Goal: Transaction & Acquisition: Purchase product/service

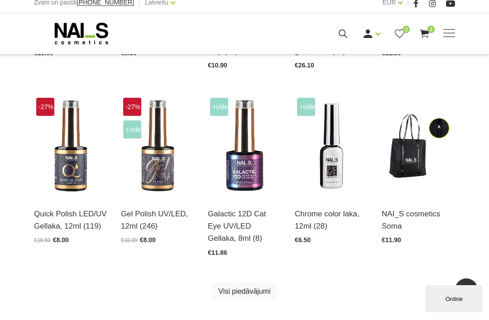
scroll to position [369, 0]
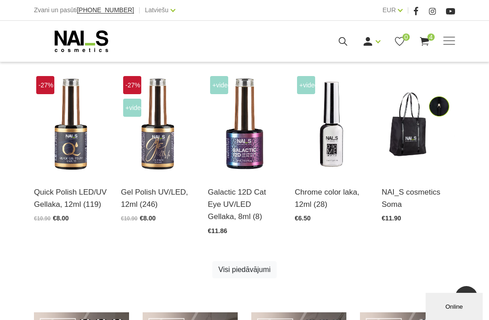
click at [63, 141] on img at bounding box center [70, 124] width 73 height 101
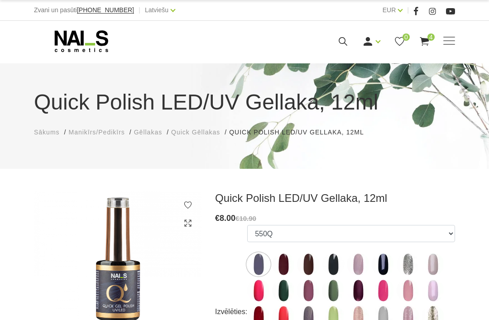
click at [453, 33] on div "Manikīrs Gēllakas Bāzes, topi un praimeri Gēlu sistēmas Dizaina sistēmas Dažādi…" at bounding box center [244, 41] width 421 height 23
click at [430, 35] on span "4" at bounding box center [431, 37] width 7 height 7
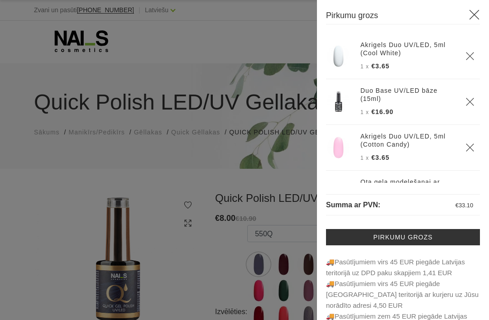
click at [425, 42] on link "Akrigels Duo UV/LED, 5ml (Cool White)" at bounding box center [408, 49] width 94 height 16
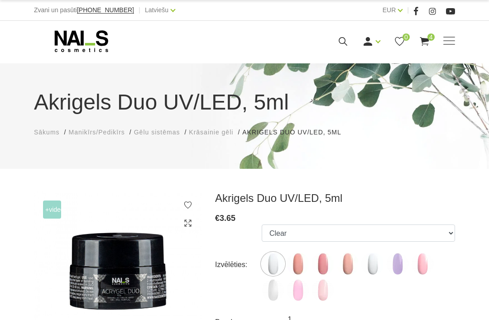
click at [423, 39] on use at bounding box center [424, 41] width 9 height 9
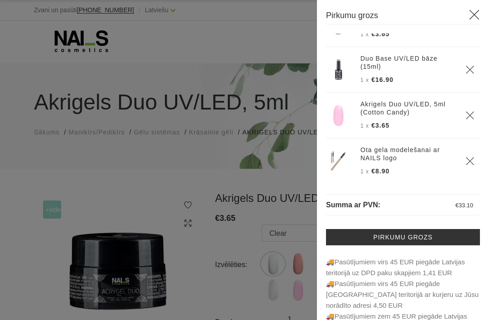
scroll to position [32, 0]
click at [473, 159] on icon "Delete" at bounding box center [470, 161] width 9 height 9
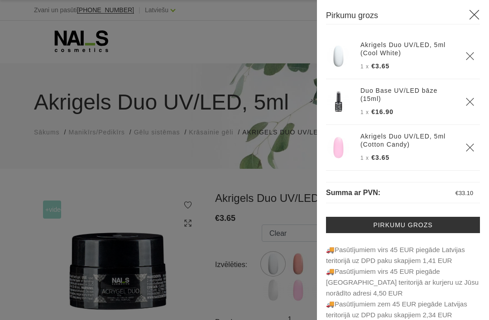
scroll to position [0, 0]
click at [483, 11] on div "Pirkumu grozs Akrigels Duo UV/LED, 5ml (Cool White) 1 x €3.65 Duo Base UV/LED b…" at bounding box center [403, 160] width 172 height 320
click at [473, 6] on div "Pirkumu grozs Akrigels Duo UV/LED, 5ml (Cool White) 1 x €3.65 Duo Base UV/LED b…" at bounding box center [403, 160] width 172 height 320
click at [476, 17] on icon at bounding box center [474, 14] width 11 height 11
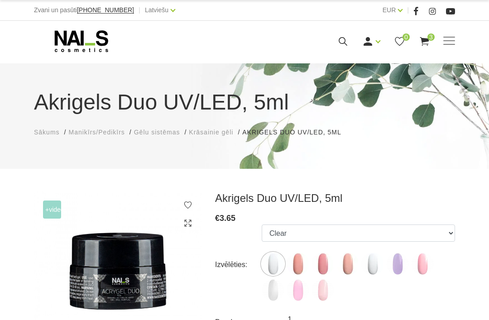
click at [486, 14] on div "Zvani un pasūti +37120446646 | Latviešu Latviešu Russian English EUR EUR |" at bounding box center [244, 10] width 489 height 21
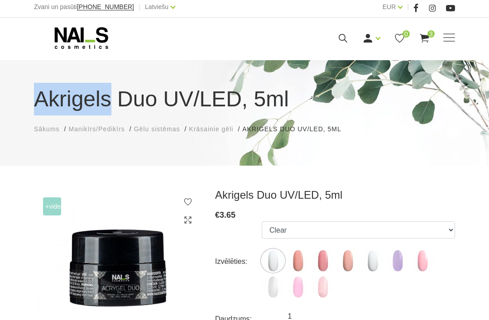
copy h1 "Akrigels"
click at [347, 34] on icon at bounding box center [343, 38] width 11 height 11
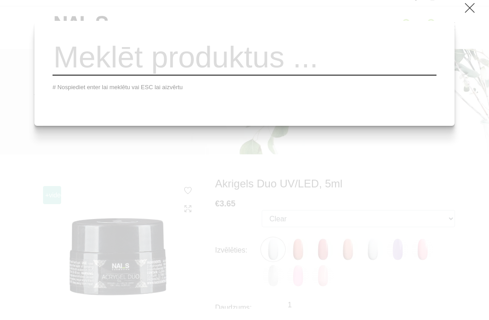
paste input "Akrigels"
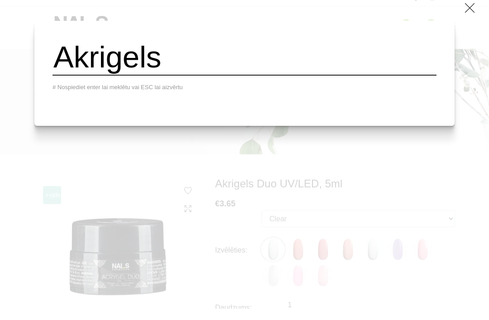
type input "Akrigels"
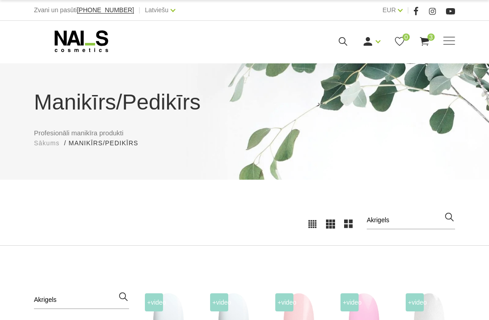
click at [51, 34] on icon at bounding box center [81, 41] width 95 height 23
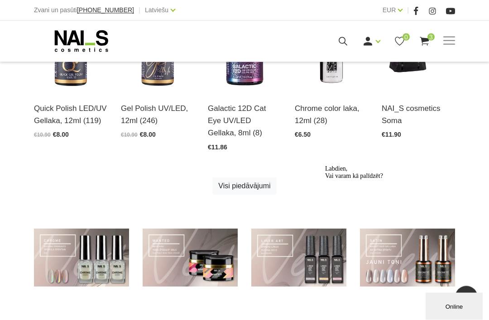
scroll to position [461, 0]
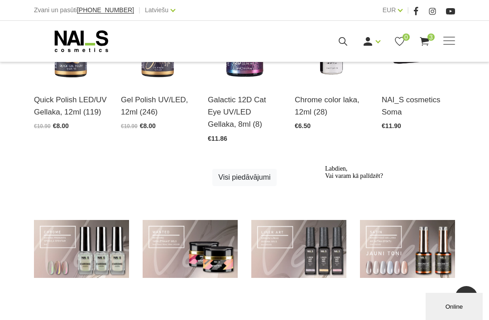
click at [263, 178] on link "Visi piedāvājumi" at bounding box center [245, 177] width 64 height 17
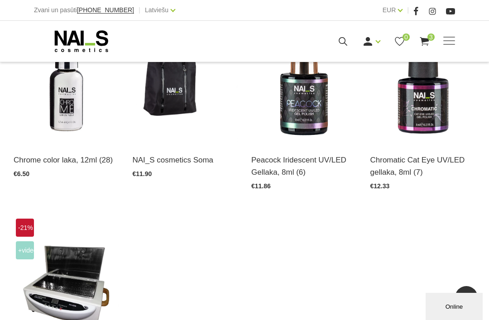
scroll to position [662, 0]
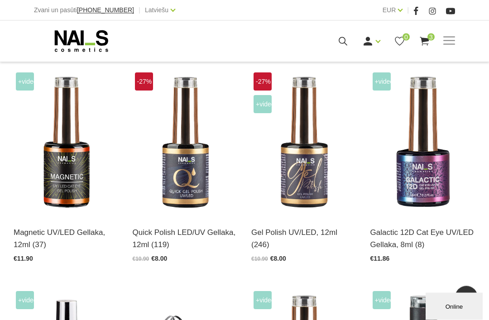
click at [455, 34] on div "Manikīrs Gēllakas Bāzes, topi un praimeri Gēlu sistēmas Dizaina sistēmas Dažādi…" at bounding box center [244, 41] width 421 height 23
click at [449, 40] on span at bounding box center [450, 40] width 12 height 1
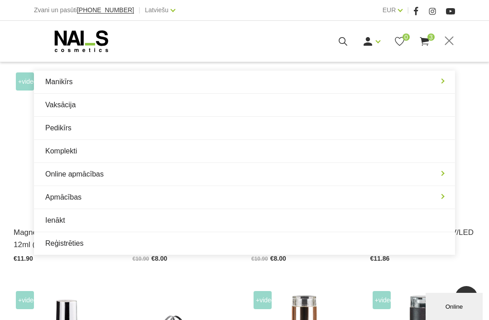
click at [440, 69] on div "Meistaru dienas ar Olgu Zeltiņu 2025 (4) Atvērt un izvēlēties €15.00 Roku un ķe…" at bounding box center [245, 289] width 476 height 876
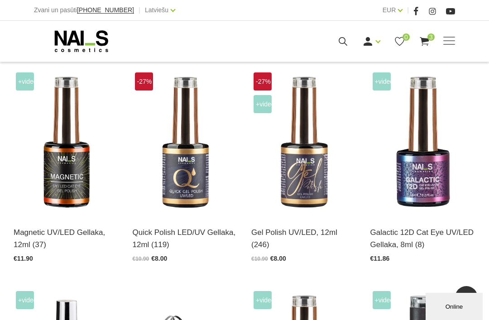
click at [458, 38] on div "Manikīrs Gēllakas Bāzes, topi un praimeri Gēlu sistēmas Dizaina sistēmas Dažādi…" at bounding box center [244, 41] width 435 height 23
click at [449, 38] on span at bounding box center [450, 41] width 12 height 9
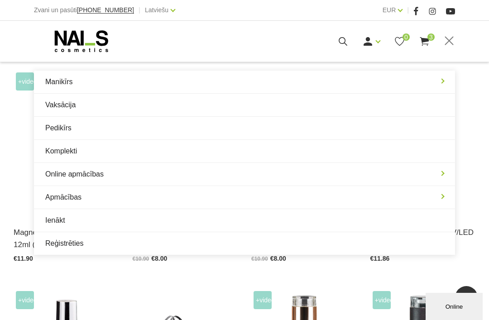
click at [428, 71] on link "Manikīrs" at bounding box center [244, 82] width 421 height 23
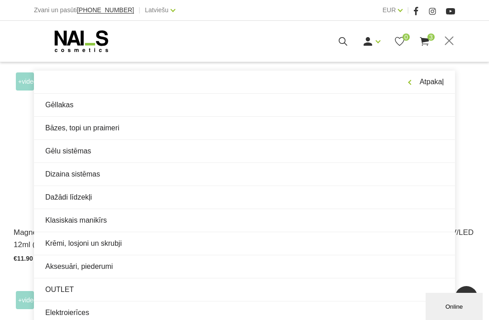
click at [58, 290] on link "OUTLET" at bounding box center [244, 290] width 421 height 23
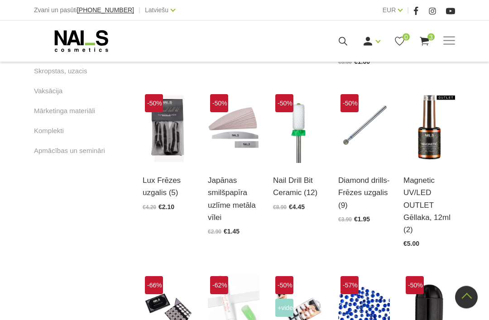
scroll to position [562, 0]
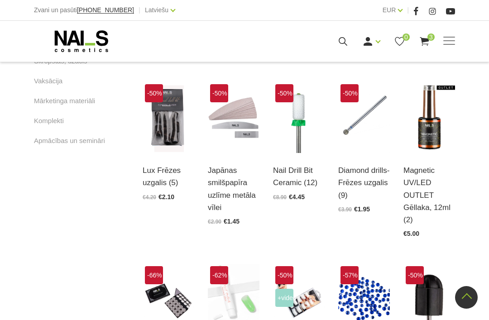
click at [6, 200] on div "Kategorijas Manikīrs/Pedikīrs 11 Gēllakas GEL X Gēllaka GEL POLISH gēllaka Quic…" at bounding box center [244, 187] width 489 height 939
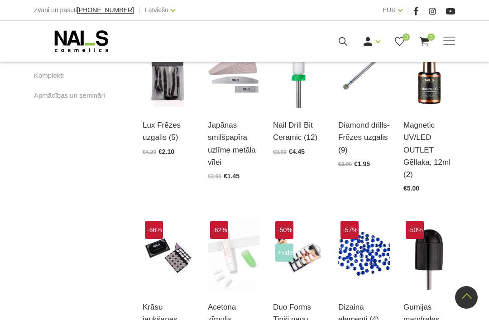
scroll to position [603, 0]
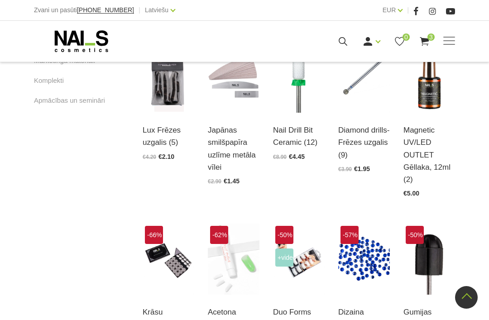
click at [447, 84] on img at bounding box center [430, 77] width 52 height 71
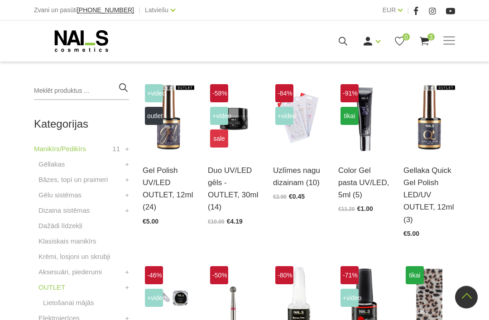
scroll to position [199, 0]
click at [246, 140] on img at bounding box center [234, 117] width 52 height 71
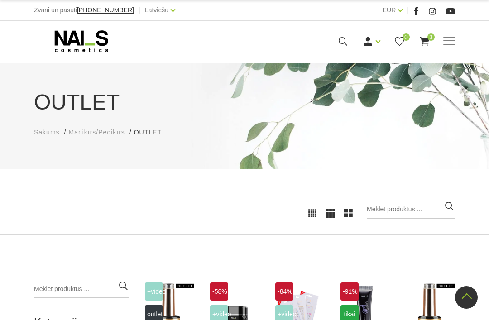
scroll to position [228, 0]
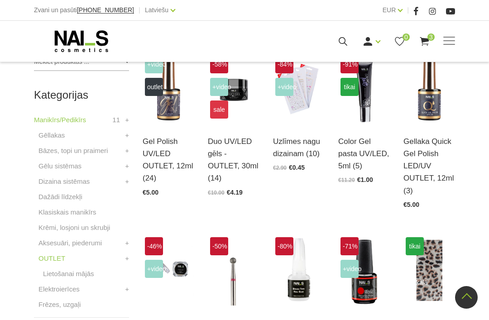
click at [233, 123] on img at bounding box center [234, 88] width 52 height 71
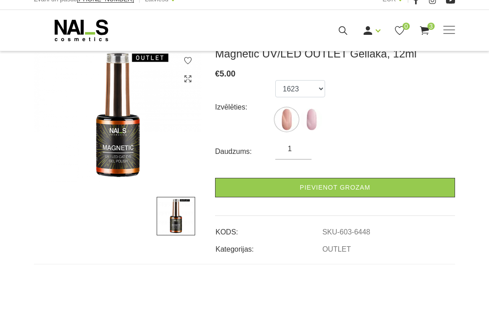
scroll to position [155, 0]
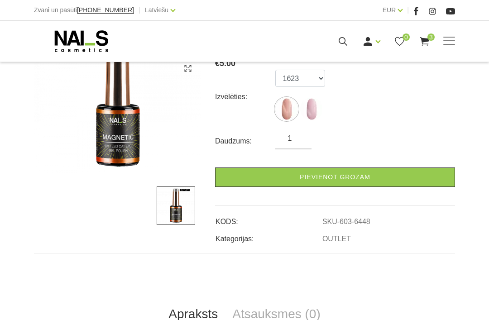
click at [314, 111] on img at bounding box center [311, 109] width 23 height 23
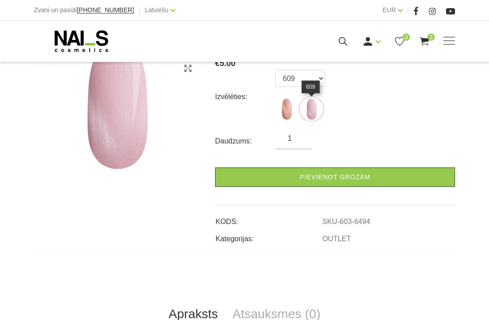
click at [297, 106] on img at bounding box center [287, 109] width 23 height 23
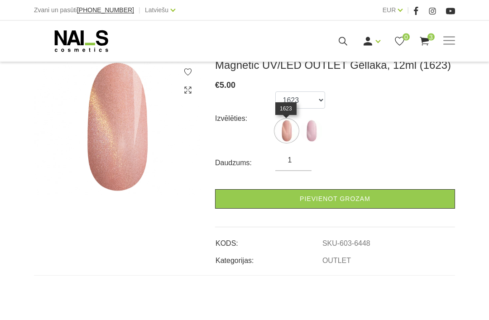
scroll to position [128, 0]
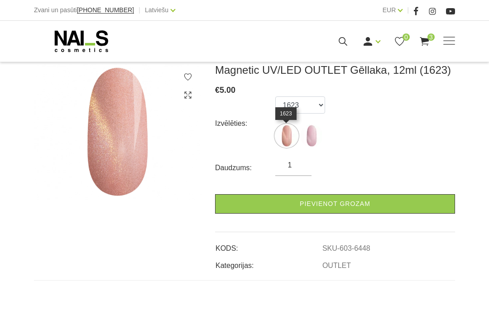
click at [323, 126] on img at bounding box center [311, 136] width 23 height 23
select select "6494"
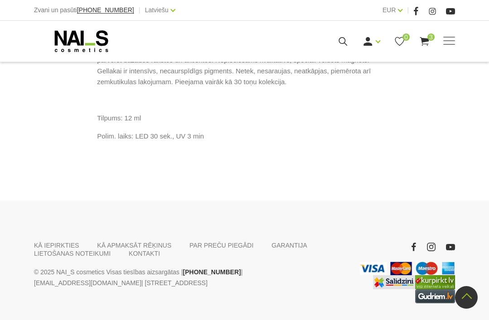
scroll to position [462, 0]
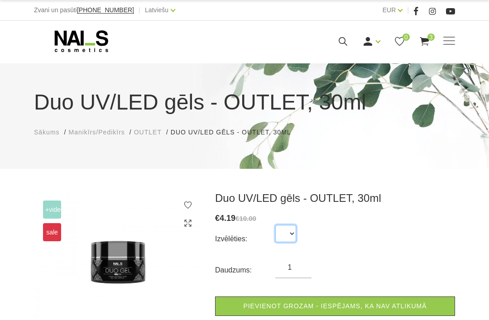
click at [281, 232] on select at bounding box center [286, 233] width 21 height 17
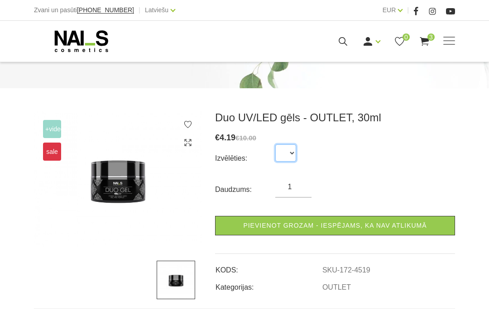
scroll to position [80, 0]
click at [380, 226] on link "Pievienot grozam - iespējams, ka nav atlikumā" at bounding box center [335, 226] width 240 height 19
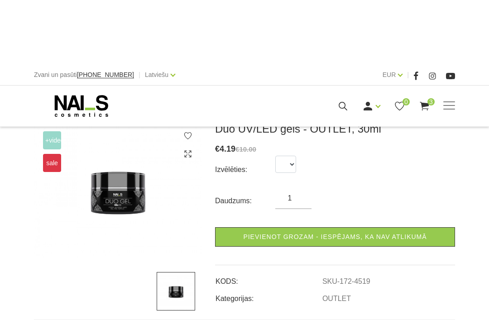
scroll to position [54, 0]
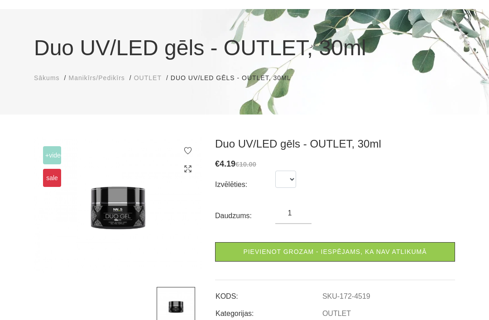
click at [119, 205] on img at bounding box center [118, 205] width 168 height 136
click at [109, 193] on img at bounding box center [118, 205] width 168 height 136
click at [49, 188] on img at bounding box center [118, 205] width 168 height 136
click at [290, 177] on select at bounding box center [286, 179] width 21 height 17
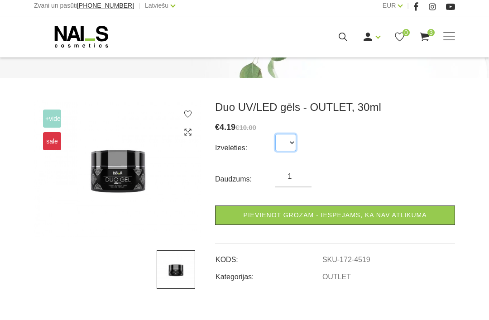
scroll to position [90, 0]
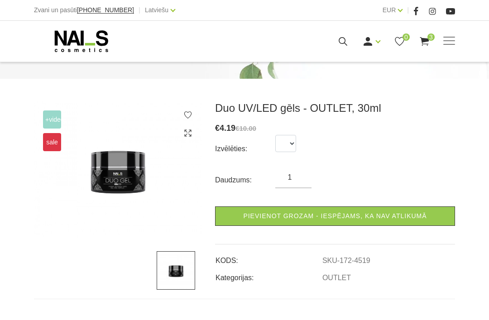
click at [261, 217] on link "Pievienot grozam - iespējams, ka nav atlikumā" at bounding box center [335, 216] width 240 height 19
click at [257, 219] on link "Pievienot grozam - iespējams, ka nav atlikumā" at bounding box center [335, 216] width 240 height 19
click at [327, 208] on link "Pievienot grozam - iespējams, ka nav atlikumā" at bounding box center [335, 216] width 240 height 19
click at [312, 211] on link "Pievienot grozam - iespējams, ka nav atlikumā" at bounding box center [335, 216] width 240 height 19
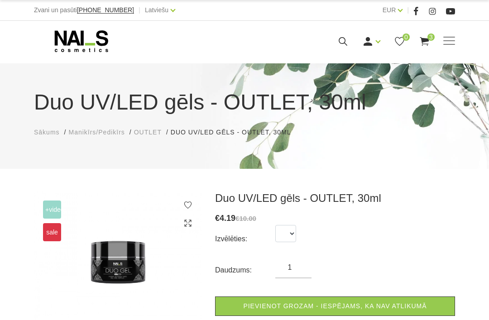
scroll to position [3, 0]
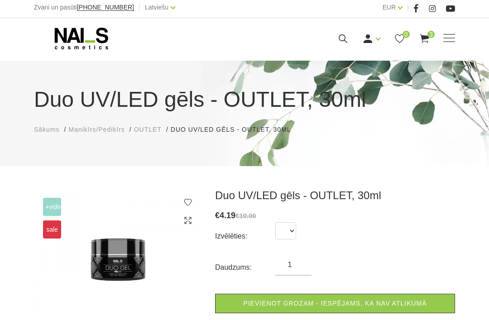
click at [228, 131] on li "Duo UV/LED gēls - OUTLET, 30ml Duo UV/LED gēls - OUTLET, 30ml" at bounding box center [236, 130] width 130 height 10
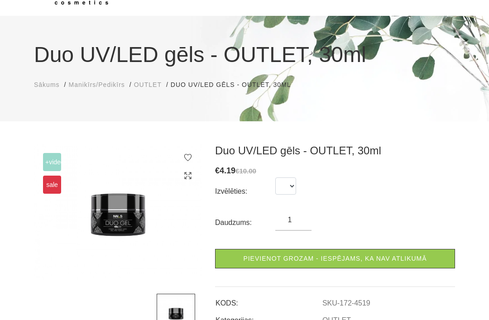
scroll to position [137, 0]
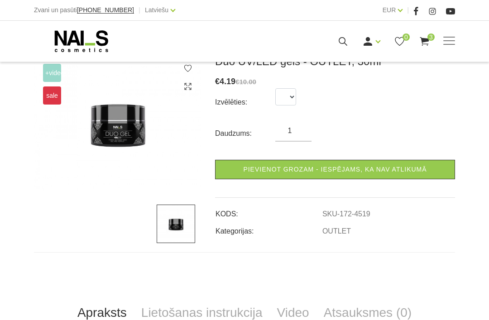
click at [134, 164] on img at bounding box center [118, 123] width 168 height 136
click at [116, 143] on img at bounding box center [118, 123] width 168 height 136
click at [302, 183] on div "Duo UV/LED gēls - OUTLET, 30ml € 4.19 €10.00 Izvēlēties: Daudzums: 1 Pievienot …" at bounding box center [335, 146] width 240 height 182
click at [310, 173] on link "Pievienot grozam - iespējams, ka nav atlikumā" at bounding box center [335, 169] width 240 height 19
click at [303, 170] on link "Pievienot grozam - iespējams, ka nav atlikumā" at bounding box center [335, 169] width 240 height 19
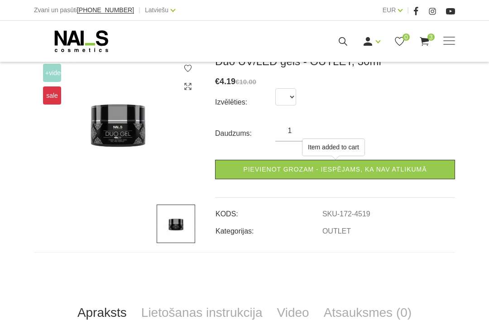
click at [300, 168] on link "Pievienot grozam - iespējams, ka nav atlikumā" at bounding box center [335, 169] width 240 height 19
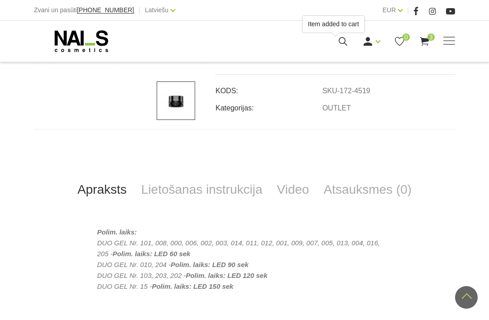
scroll to position [272, 0]
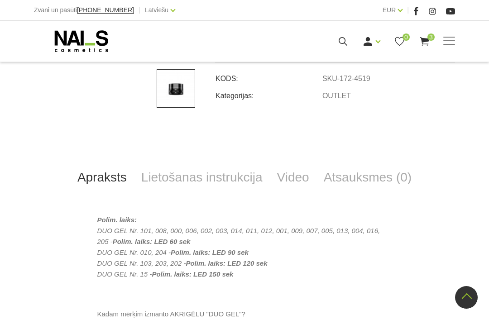
click at [287, 181] on link "Video" at bounding box center [293, 178] width 47 height 30
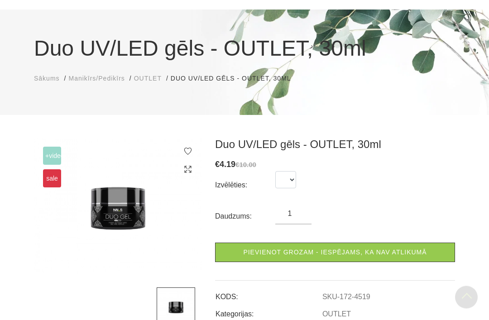
scroll to position [0, 0]
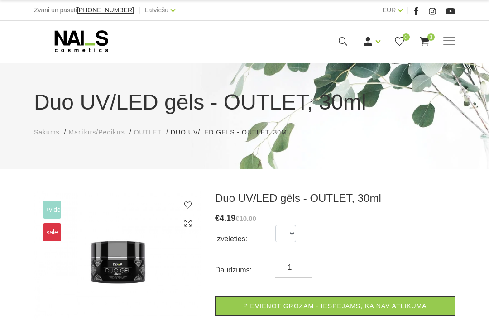
click at [460, 40] on div "Manikīrs Gēllakas Bāzes, topi un praimeri Gēlu sistēmas Dizaina sistēmas Dažādi…" at bounding box center [244, 41] width 435 height 23
click at [459, 38] on div "Manikīrs Gēllakas Bāzes, topi un praimeri Gēlu sistēmas Dizaina sistēmas Dažādi…" at bounding box center [244, 41] width 435 height 23
click at [448, 40] on span at bounding box center [450, 40] width 12 height 1
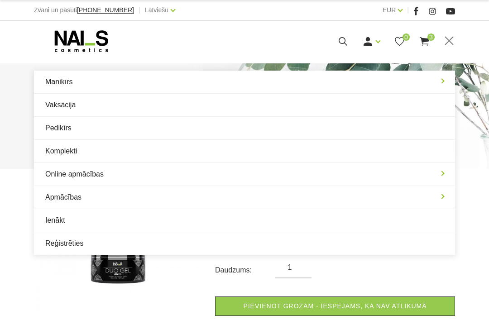
click at [190, 78] on link "Manikīrs" at bounding box center [244, 82] width 421 height 23
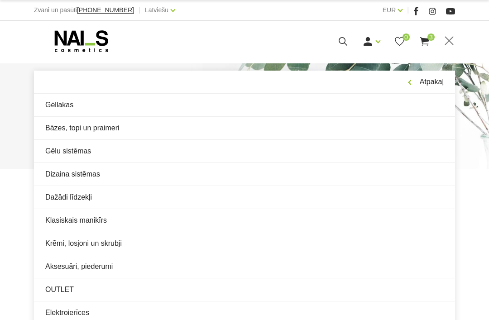
click at [150, 155] on link "Gēlu sistēmas" at bounding box center [244, 151] width 421 height 23
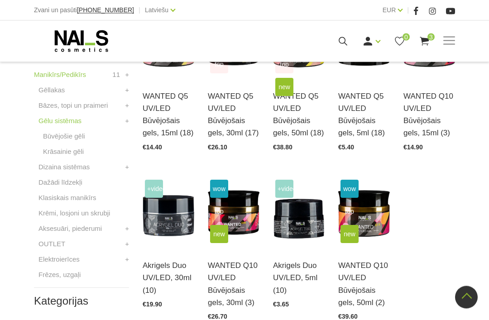
scroll to position [273, 0]
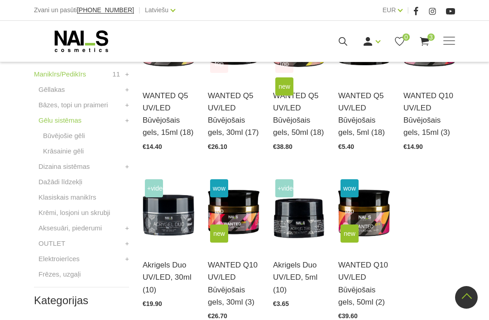
click at [170, 246] on img at bounding box center [169, 212] width 52 height 71
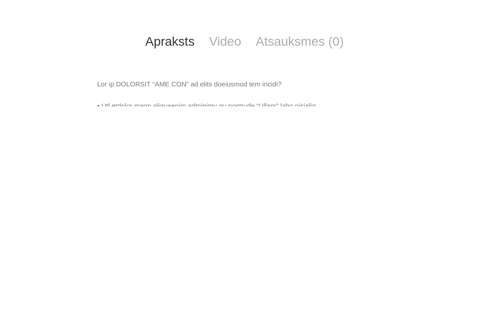
scroll to position [62, 0]
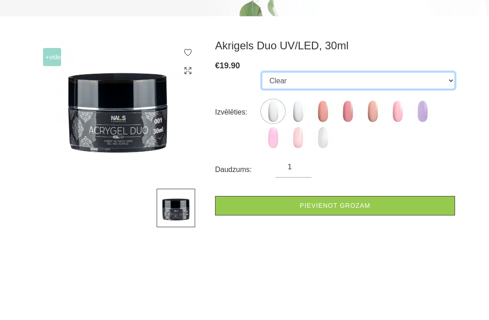
click at [331, 163] on select "Clear Cool White Rosy Peach Rose Cool Nude Warm Nude Lavender Cotton Candy Spar…" at bounding box center [359, 171] width 194 height 17
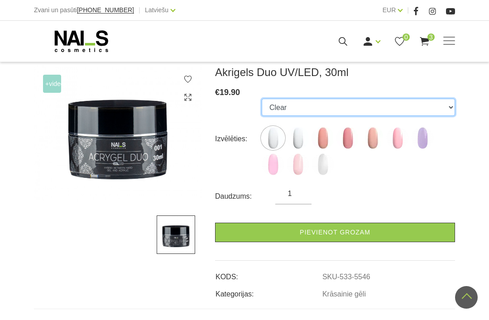
scroll to position [73, 0]
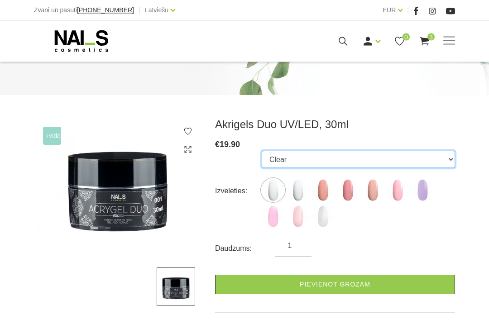
click at [339, 167] on select "Clear Cool White Rosy Peach Rose Cool Nude Warm Nude Lavender Cotton Candy Spar…" at bounding box center [359, 159] width 194 height 17
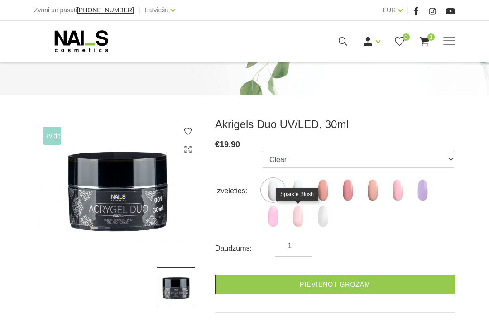
click at [299, 226] on img at bounding box center [298, 216] width 23 height 23
click at [299, 219] on img at bounding box center [298, 216] width 23 height 23
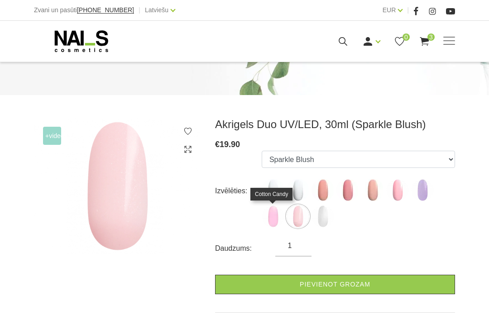
click at [284, 218] on img at bounding box center [273, 216] width 23 height 23
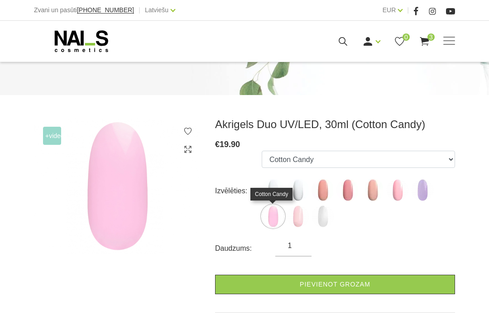
click at [271, 219] on img at bounding box center [273, 216] width 23 height 23
click at [399, 188] on img at bounding box center [398, 190] width 23 height 23
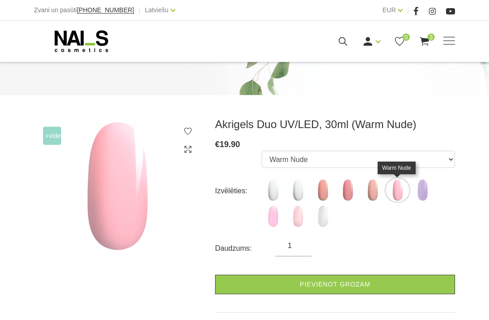
click at [372, 191] on img at bounding box center [373, 190] width 23 height 23
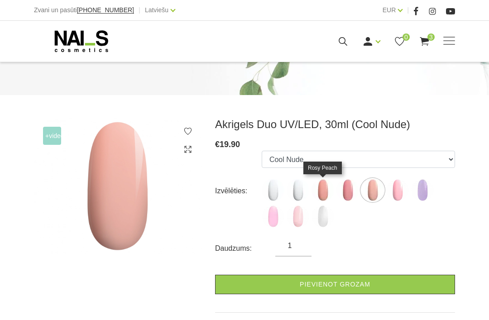
click at [325, 194] on img at bounding box center [323, 190] width 23 height 23
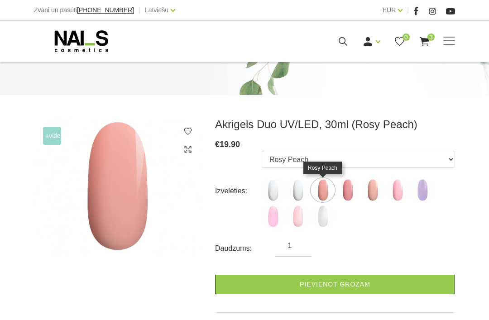
click at [369, 192] on img at bounding box center [373, 190] width 23 height 23
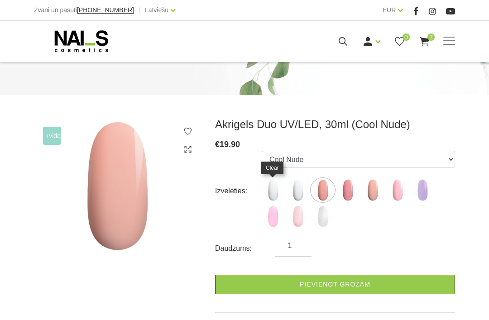
click at [281, 190] on img at bounding box center [273, 190] width 23 height 23
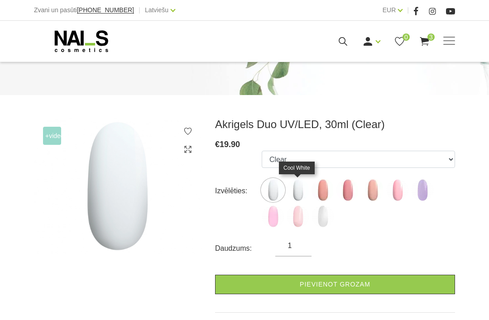
click at [294, 184] on img at bounding box center [298, 190] width 23 height 23
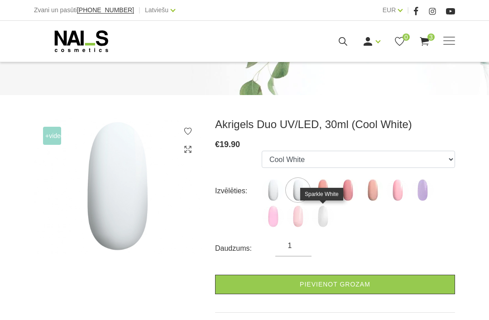
click at [329, 226] on img at bounding box center [323, 216] width 23 height 23
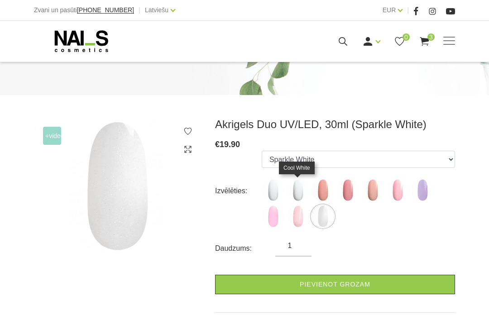
click at [303, 191] on img at bounding box center [298, 190] width 23 height 23
select select "5547"
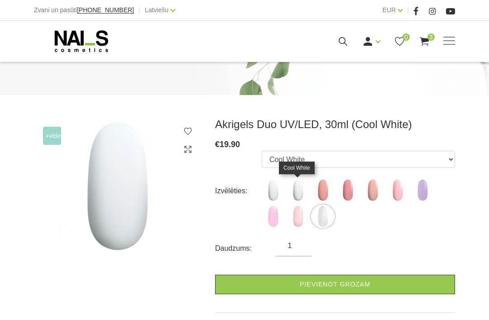
click at [426, 37] on icon at bounding box center [424, 41] width 11 height 11
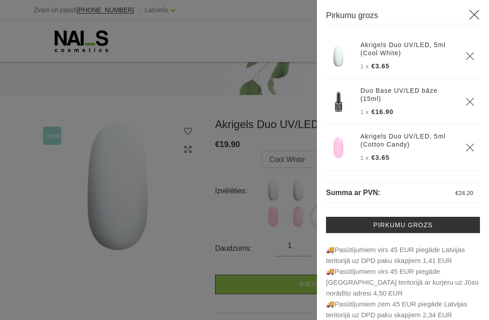
click at [236, 178] on div at bounding box center [244, 160] width 489 height 320
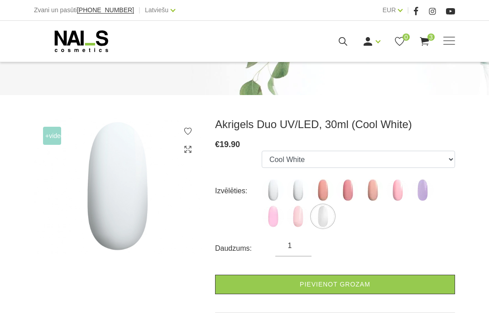
click at [457, 39] on div "Manikīrs Gēllakas Bāzes, topi un praimeri Gēlu sistēmas Dizaina sistēmas Dažādi…" at bounding box center [244, 41] width 435 height 23
click at [450, 42] on span at bounding box center [450, 41] width 12 height 9
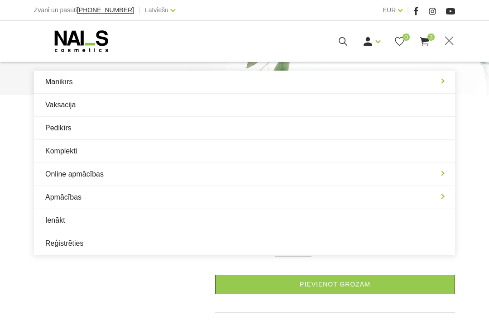
click at [424, 38] on use at bounding box center [424, 41] width 9 height 9
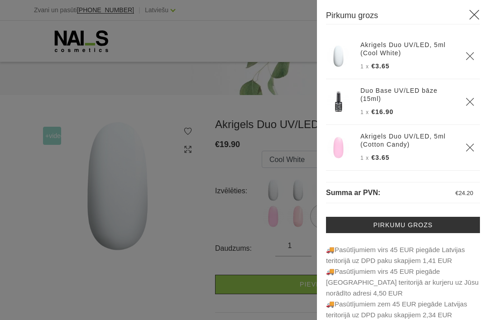
click at [348, 91] on img at bounding box center [338, 102] width 23 height 23
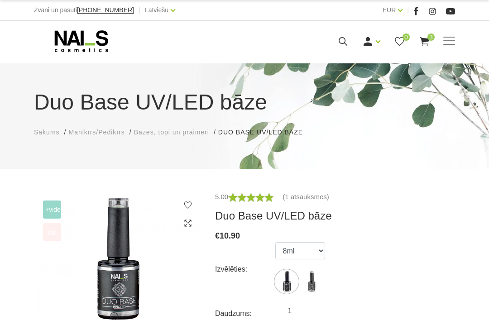
scroll to position [60, 0]
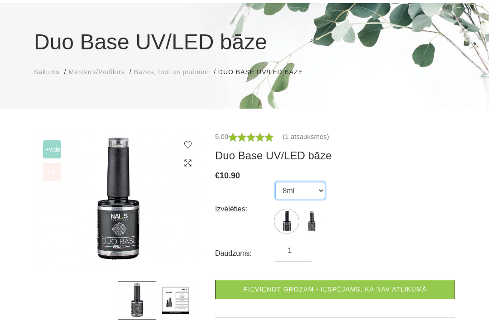
click at [311, 191] on select "8ml 15ml" at bounding box center [301, 191] width 50 height 17
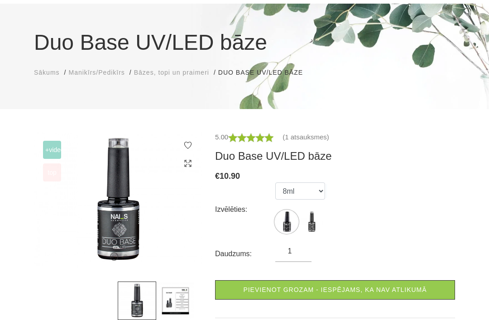
click at [173, 290] on img at bounding box center [175, 301] width 39 height 39
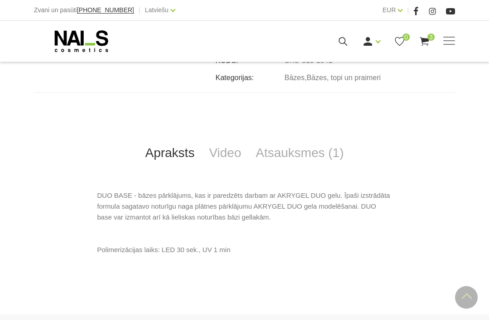
scroll to position [346, 0]
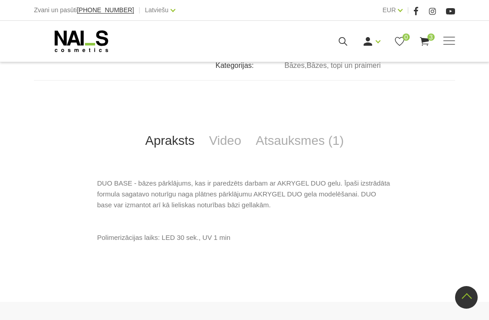
click at [311, 142] on link "Atsauksmes (1)" at bounding box center [300, 141] width 103 height 30
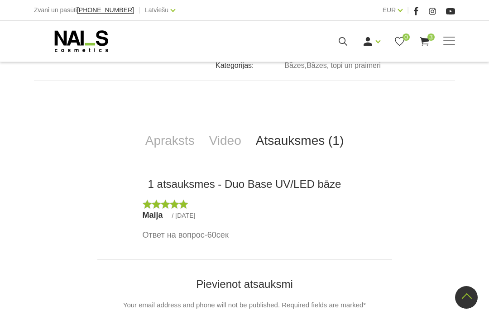
click at [230, 152] on link "Video" at bounding box center [225, 141] width 47 height 30
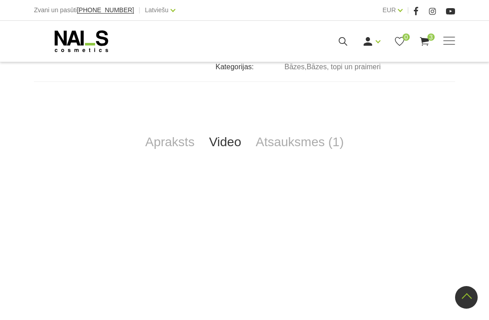
scroll to position [338, 0]
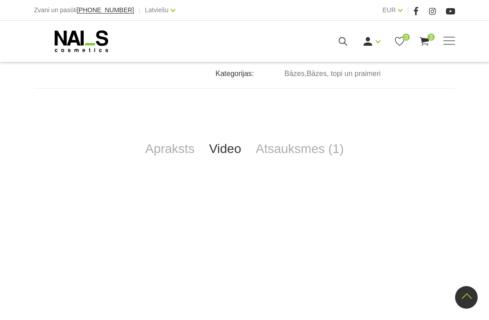
click at [177, 172] on div "Apraksts Video Atsauksmes (1) DUO BASE - bāzes pārklājums, kas ir paredzēts dar…" at bounding box center [244, 238] width 421 height 300
click at [187, 154] on link "Apraksts" at bounding box center [170, 149] width 64 height 30
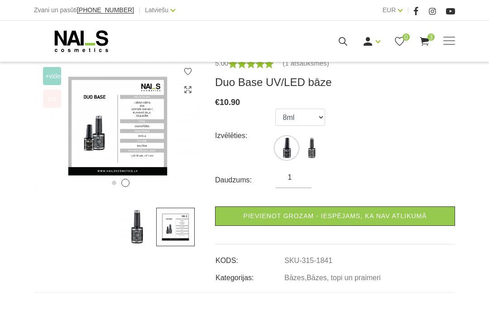
scroll to position [133, 0]
click at [368, 215] on link "Pievienot grozam - iespējams, ka nav atlikumā" at bounding box center [335, 216] width 240 height 19
click at [429, 38] on span "4" at bounding box center [431, 37] width 7 height 7
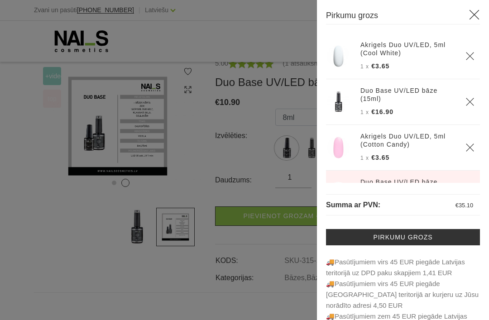
scroll to position [0, 0]
click at [470, 99] on icon "Delete" at bounding box center [470, 101] width 9 height 9
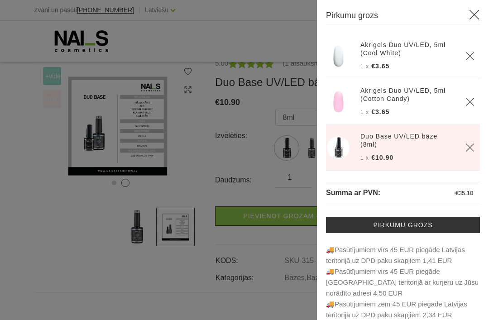
click at [402, 141] on link "Duo Base UV/LED bāze (8ml)" at bounding box center [408, 140] width 94 height 16
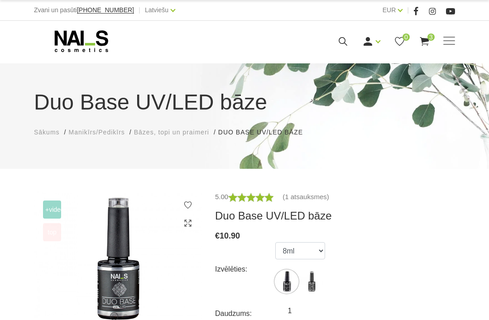
click at [427, 44] on use at bounding box center [424, 41] width 9 height 9
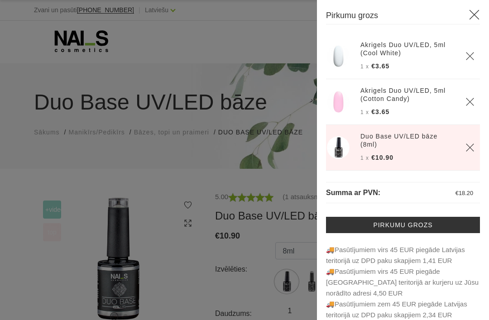
click at [387, 224] on link "Pirkumu grozs" at bounding box center [403, 225] width 154 height 16
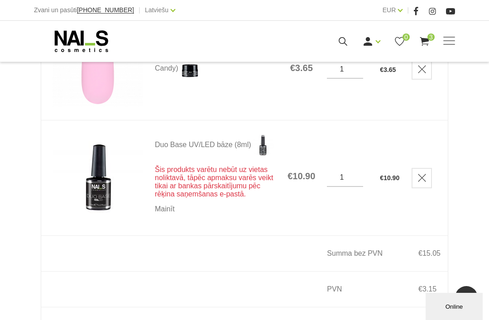
scroll to position [300, 0]
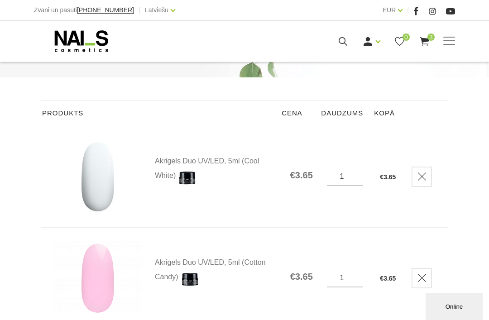
click at [355, 274] on input "1" at bounding box center [345, 278] width 36 height 8
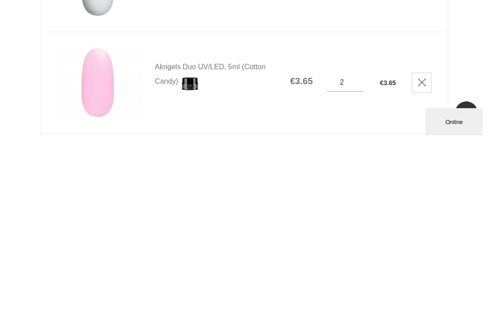
type input "2"
click at [470, 95] on div "Pirkumu grozs Sākums Pirkumu grozs Pirkumu grozs Produkts Cena Daudzums Kopā Ak…" at bounding box center [244, 266] width 489 height 736
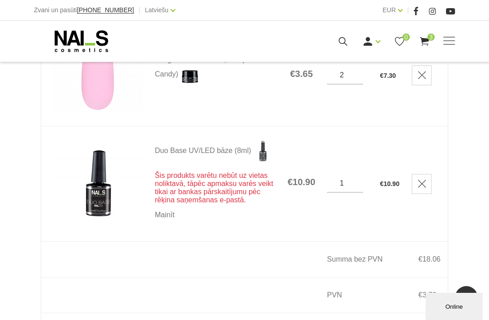
scroll to position [0, 0]
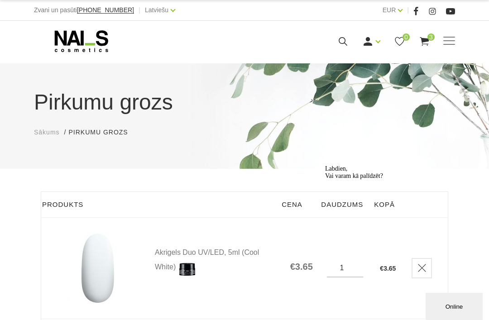
click at [455, 39] on span at bounding box center [450, 41] width 12 height 9
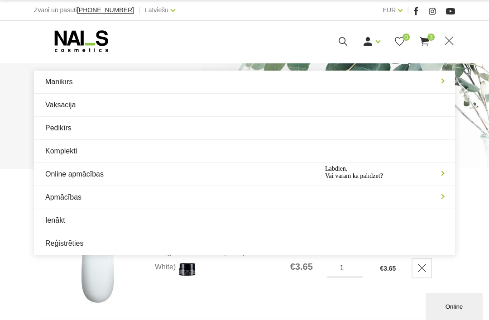
click at [306, 98] on link "Vaksācija" at bounding box center [244, 105] width 421 height 23
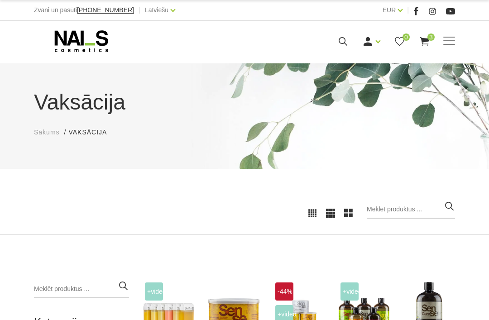
click at [451, 38] on span at bounding box center [450, 41] width 12 height 9
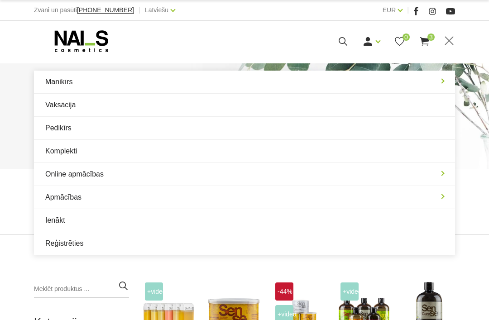
click at [226, 83] on link "Manikīrs" at bounding box center [244, 82] width 421 height 23
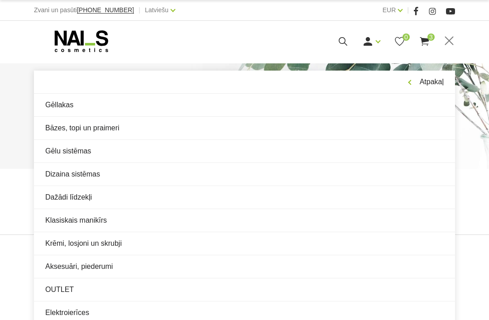
click at [206, 287] on link "OUTLET" at bounding box center [244, 290] width 421 height 23
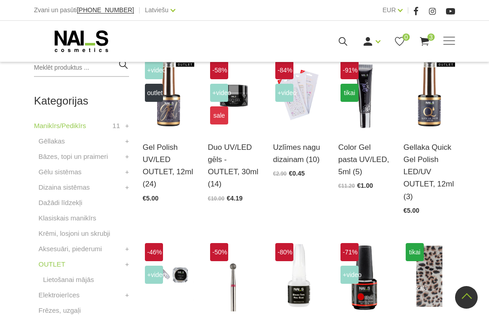
scroll to position [189, 0]
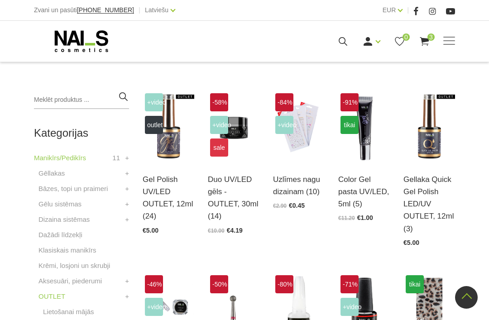
click at [245, 144] on img at bounding box center [234, 126] width 52 height 71
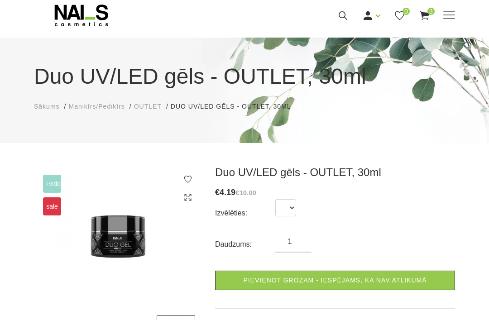
scroll to position [26, 0]
click at [286, 206] on select at bounding box center [286, 207] width 21 height 17
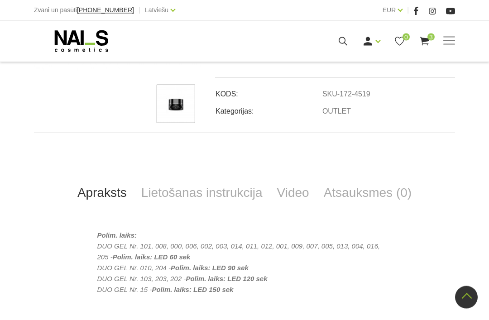
scroll to position [258, 0]
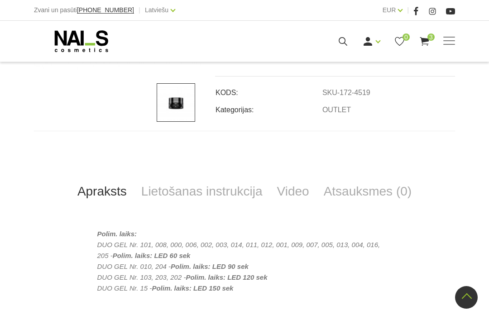
click at [238, 193] on link "Lietošanas instrukcija" at bounding box center [202, 192] width 136 height 30
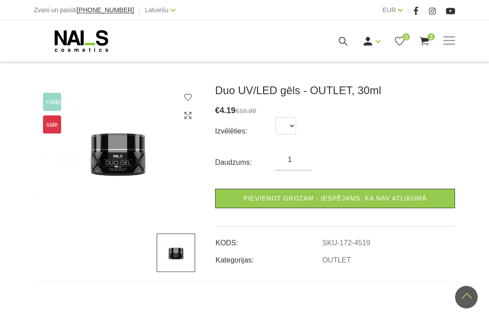
scroll to position [101, 0]
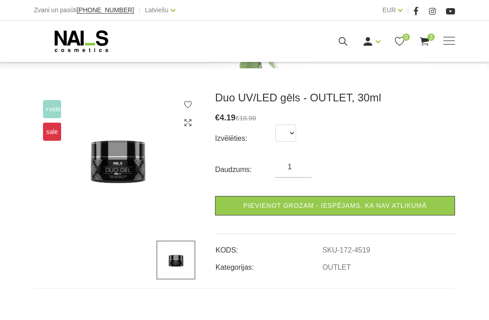
click at [144, 173] on img at bounding box center [118, 159] width 168 height 136
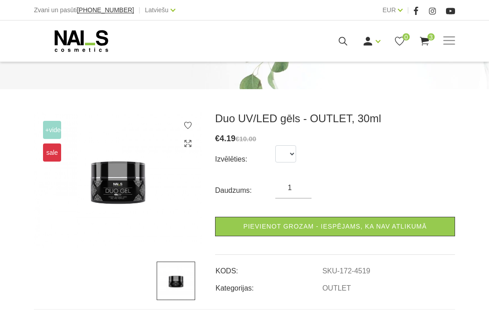
scroll to position [78, 0]
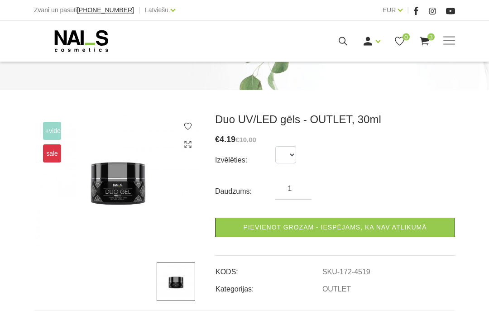
click at [453, 40] on span at bounding box center [450, 40] width 12 height 1
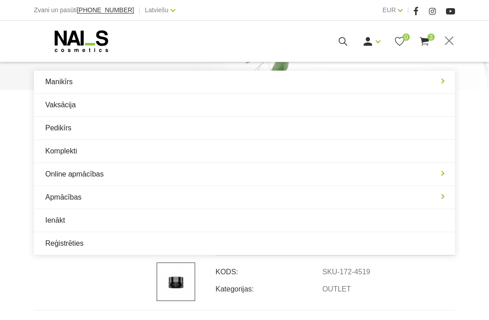
click at [311, 79] on link "Manikīrs" at bounding box center [244, 82] width 421 height 23
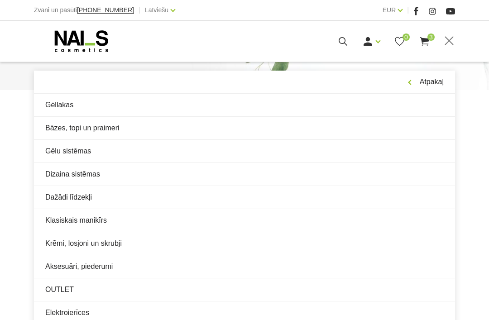
click at [210, 150] on link "Gēlu sistēmas" at bounding box center [244, 151] width 421 height 23
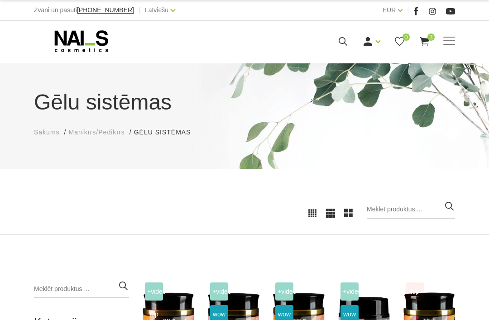
click at [454, 40] on span at bounding box center [450, 40] width 12 height 1
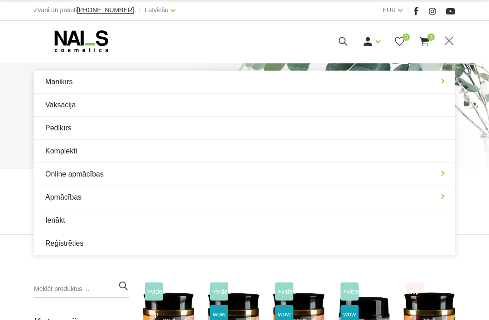
click at [462, 56] on div "Manikīrs Gēllakas Bāzes, topi un praimeri Gēlu sistēmas Dizaina sistēmas Dažādi…" at bounding box center [244, 41] width 489 height 41
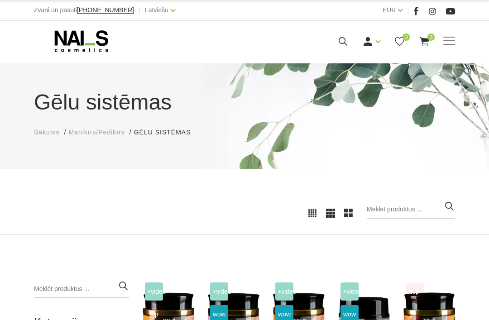
click at [446, 45] on span at bounding box center [450, 41] width 12 height 9
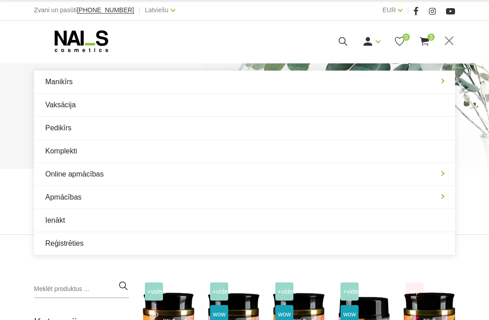
click at [427, 83] on link "Manikīrs" at bounding box center [244, 82] width 421 height 23
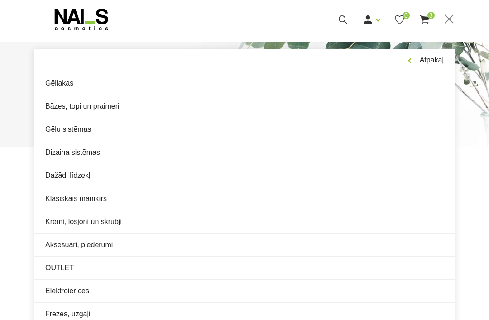
scroll to position [21, 0]
click at [216, 250] on link "Aksesuāri, piederumi" at bounding box center [244, 245] width 421 height 23
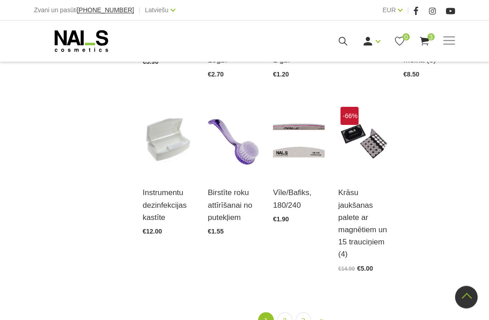
scroll to position [893, 0]
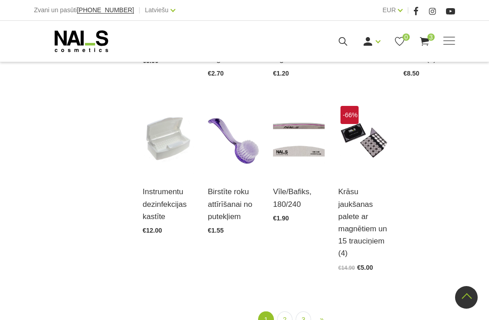
click at [292, 318] on link "2" at bounding box center [284, 320] width 15 height 17
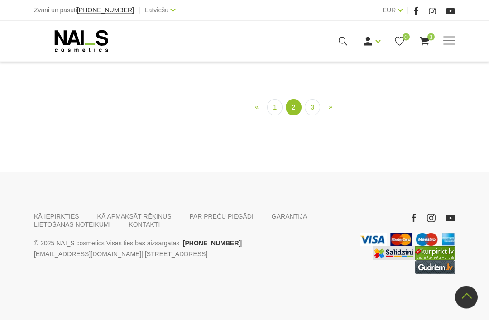
scroll to position [949, 0]
click at [316, 116] on link "3" at bounding box center [312, 108] width 15 height 17
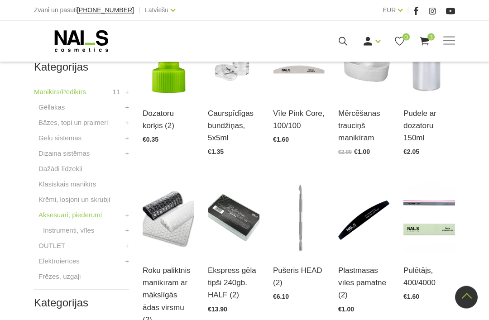
scroll to position [256, 0]
click at [79, 168] on link "Dažādi līdzekļi" at bounding box center [61, 169] width 44 height 11
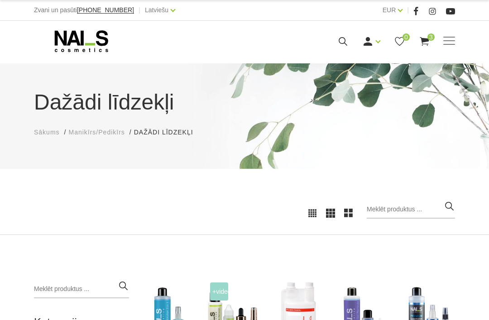
click at [340, 45] on icon at bounding box center [343, 41] width 11 height 11
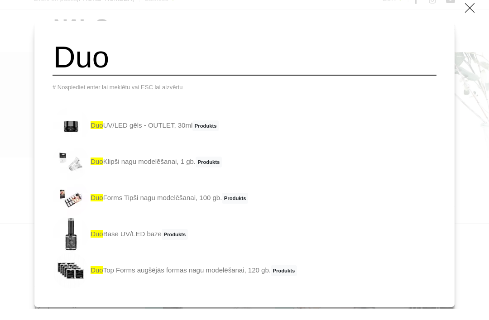
type input "Duo"
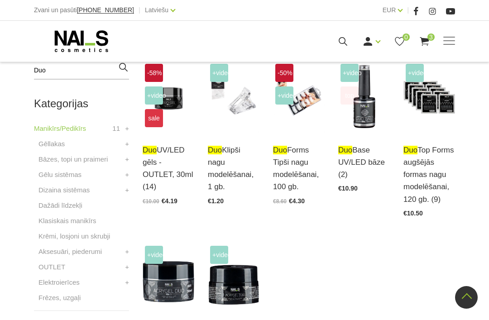
scroll to position [168, 0]
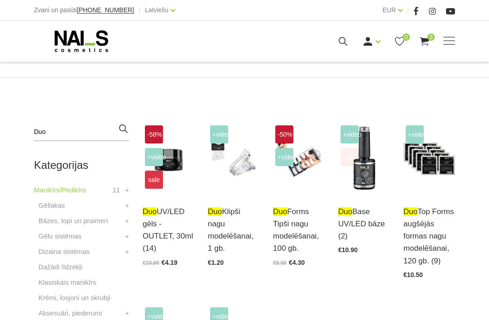
click at [168, 193] on img at bounding box center [169, 158] width 52 height 71
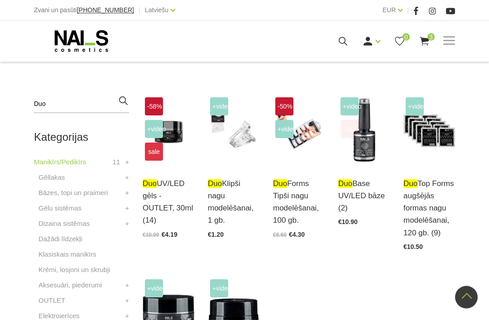
scroll to position [196, 0]
click at [126, 220] on link "+" at bounding box center [127, 223] width 4 height 11
click at [128, 210] on link "+" at bounding box center [127, 208] width 4 height 11
click at [128, 193] on link "+" at bounding box center [127, 193] width 4 height 11
click at [125, 179] on link "+" at bounding box center [127, 177] width 4 height 11
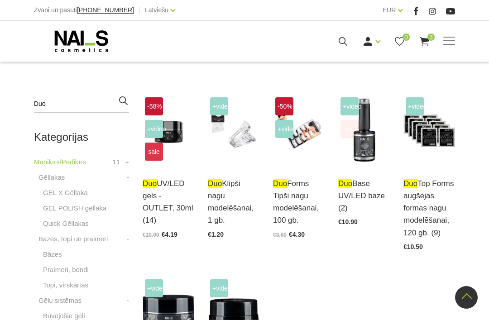
click at [44, 253] on link "Bāzes" at bounding box center [52, 254] width 19 height 11
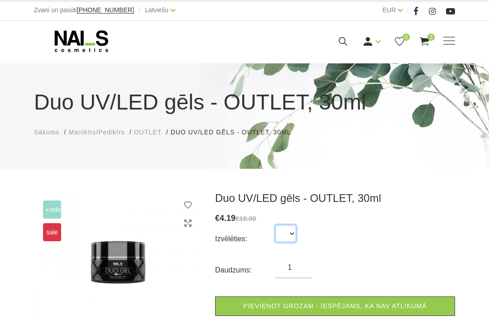
click at [290, 226] on select at bounding box center [286, 233] width 21 height 17
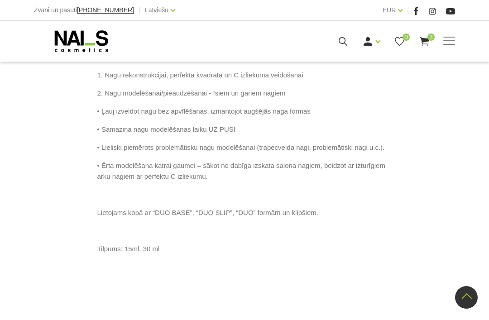
scroll to position [528, 0]
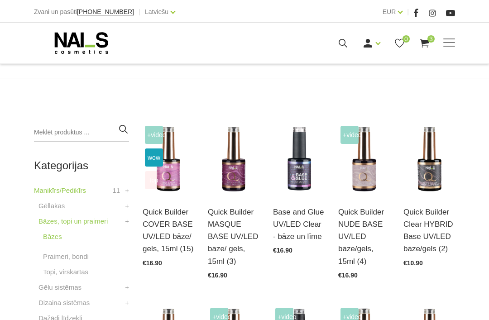
scroll to position [154, 0]
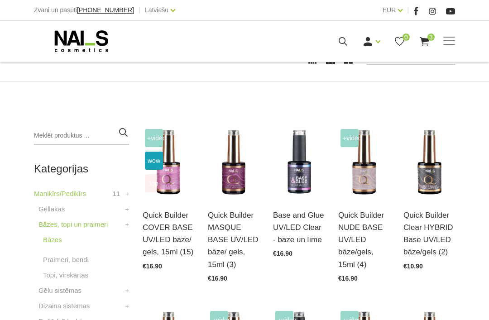
click at [74, 259] on link "Praimeri, bondi" at bounding box center [66, 260] width 46 height 11
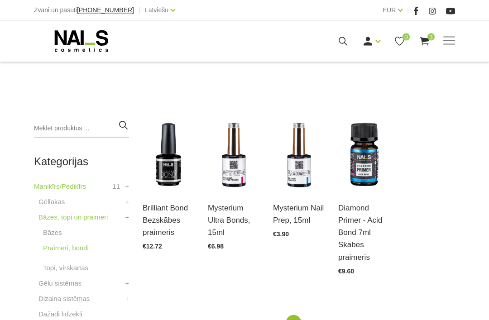
scroll to position [188, 0]
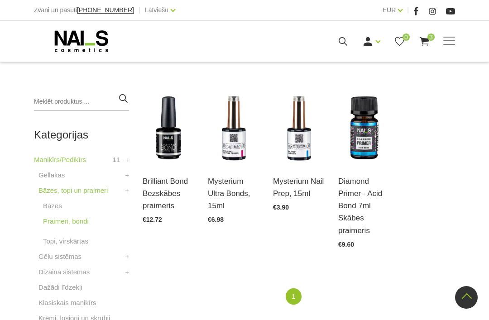
click at [45, 233] on li "Praimeri, bondi" at bounding box center [84, 226] width 91 height 20
click at [52, 241] on link "Topi, virskārtas" at bounding box center [65, 241] width 45 height 11
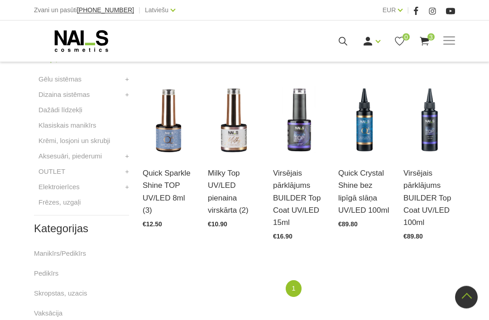
scroll to position [364, 0]
click at [128, 175] on link "+" at bounding box center [127, 172] width 4 height 11
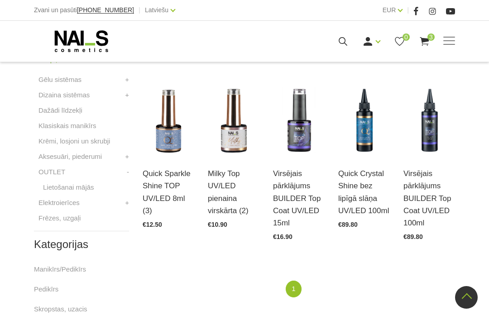
click at [93, 186] on link "Lietošanai mājās" at bounding box center [68, 187] width 51 height 11
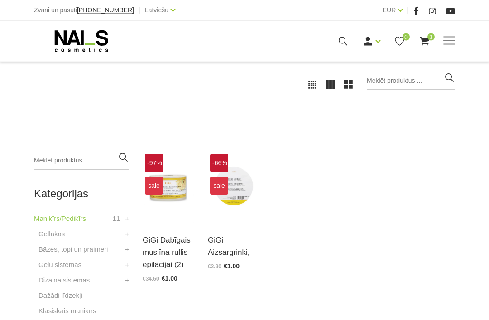
scroll to position [212, 0]
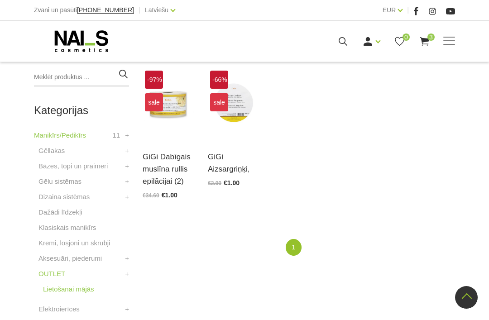
click at [128, 152] on link "+" at bounding box center [127, 150] width 4 height 11
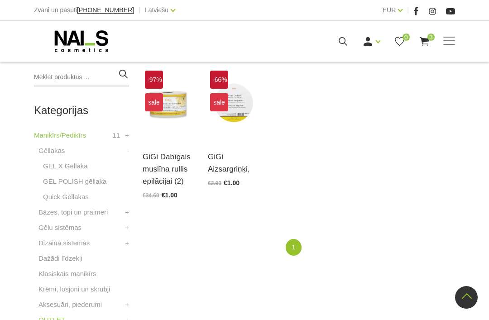
click at [131, 207] on div "Kategorijas Manikīrs/Pedikīrs 11 Gēllakas GEL X Gēllaka GEL POLISH gēllaka Quic…" at bounding box center [81, 316] width 109 height 497
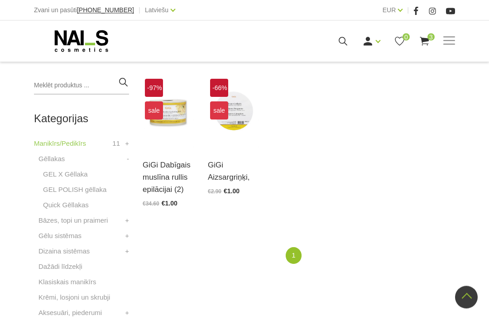
scroll to position [0, 0]
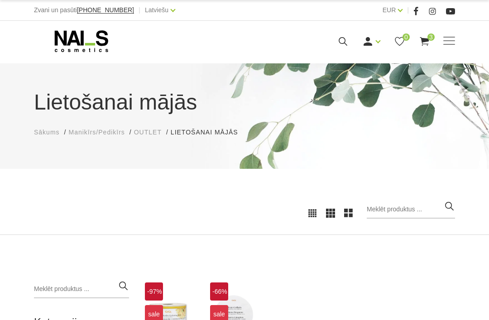
click at [344, 46] on icon at bounding box center [343, 41] width 11 height 11
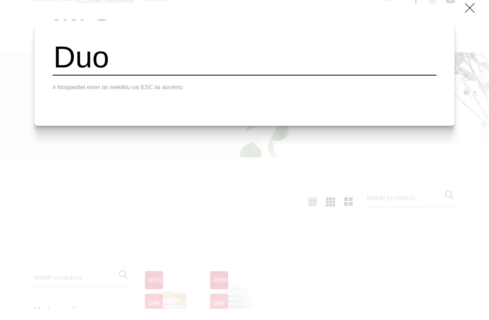
type input "Duo"
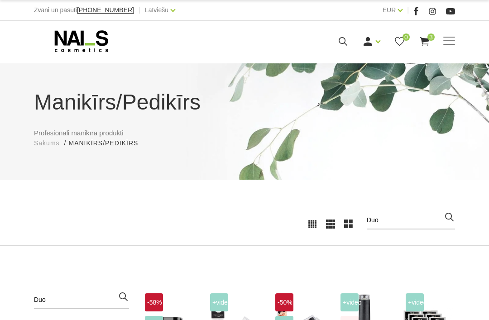
click at [423, 43] on use at bounding box center [424, 41] width 9 height 9
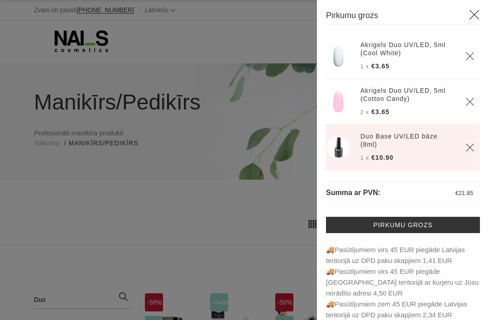
click at [432, 227] on link "Pirkumu grozs" at bounding box center [403, 225] width 154 height 16
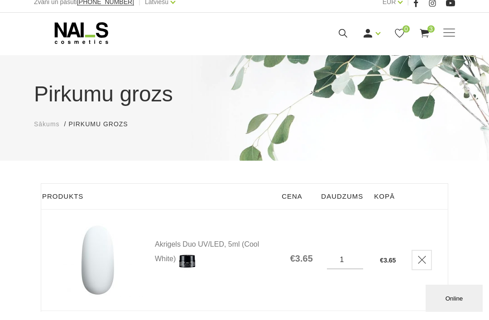
scroll to position [9, 0]
